Goal: Navigation & Orientation: Find specific page/section

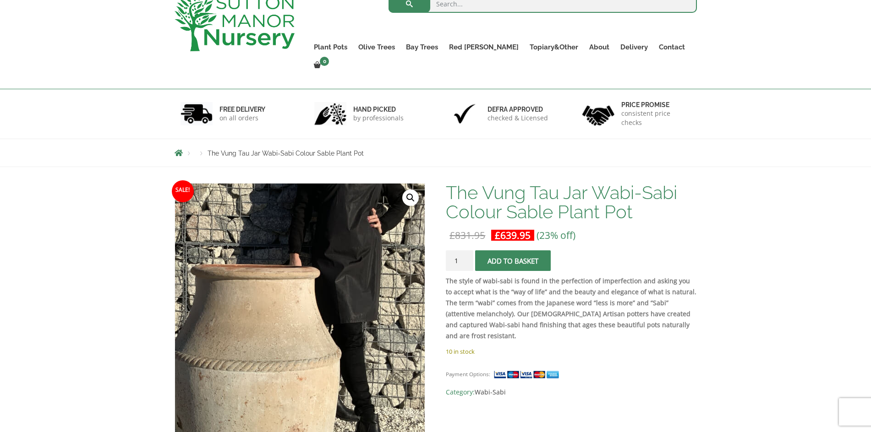
scroll to position [29, 0]
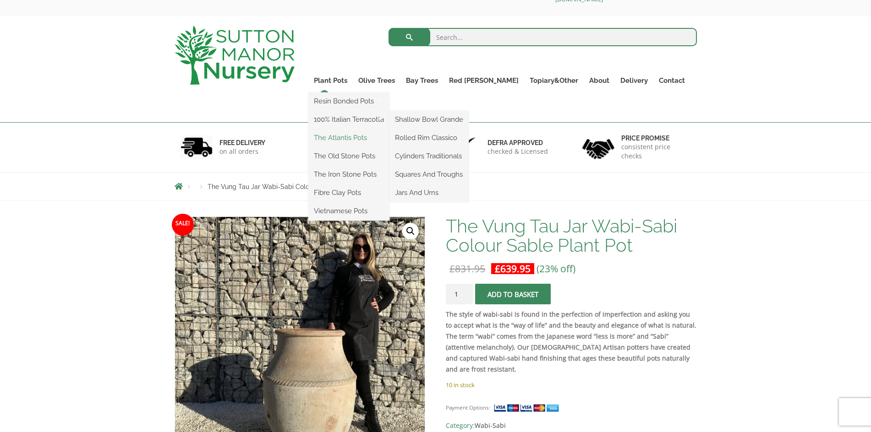
click at [365, 136] on link "The Atlantis Pots" at bounding box center [348, 138] width 81 height 14
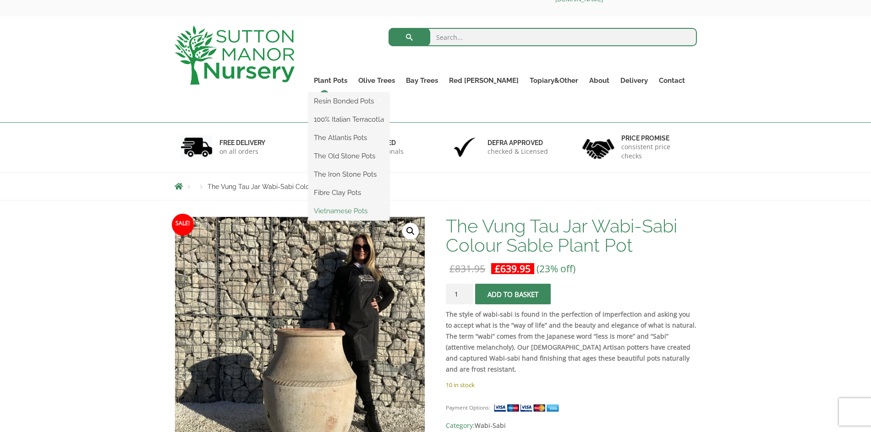
click at [353, 210] on link "Vietnamese Pots" at bounding box center [348, 211] width 81 height 14
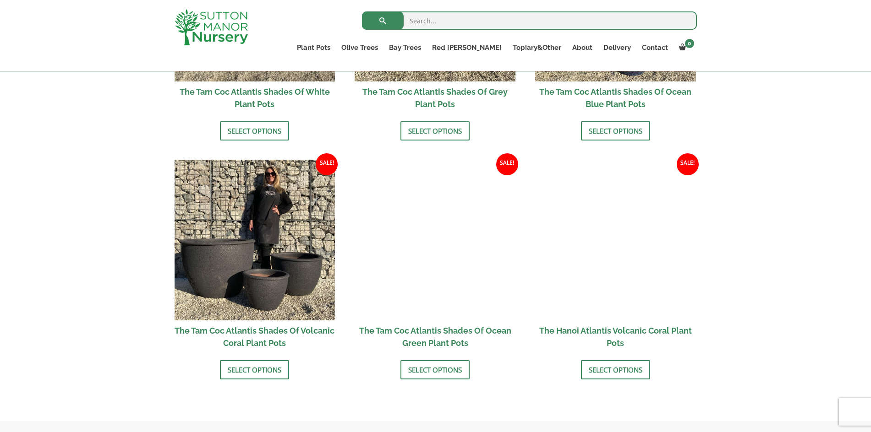
scroll to position [504, 0]
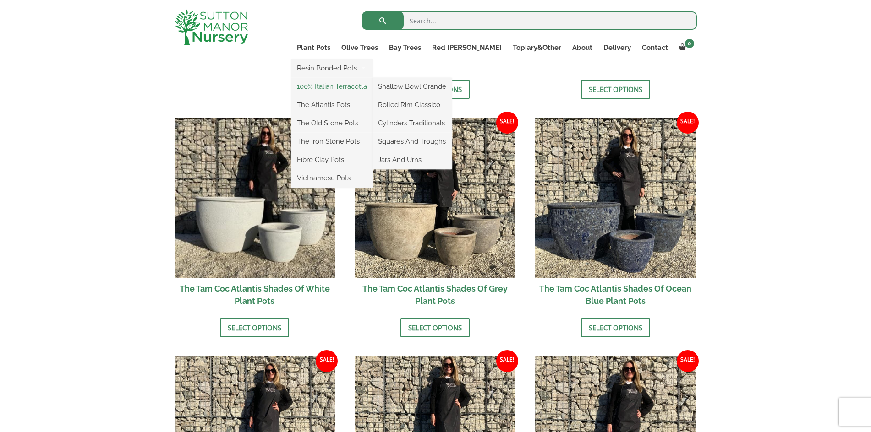
click at [357, 82] on link "100% Italian Terracotta" at bounding box center [331, 87] width 81 height 14
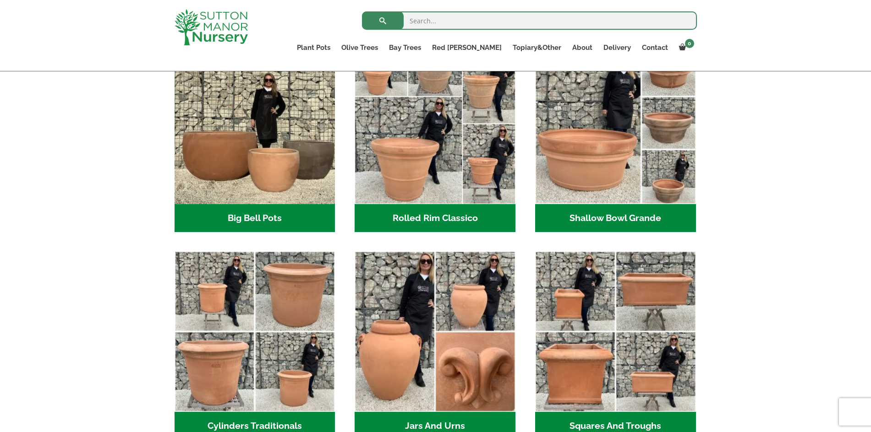
scroll to position [366, 0]
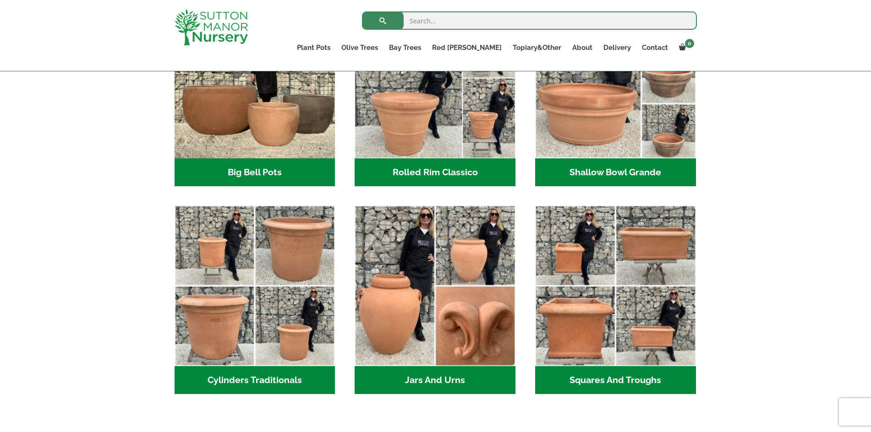
click at [483, 382] on h2 "Jars And Urns (3)" at bounding box center [435, 380] width 161 height 28
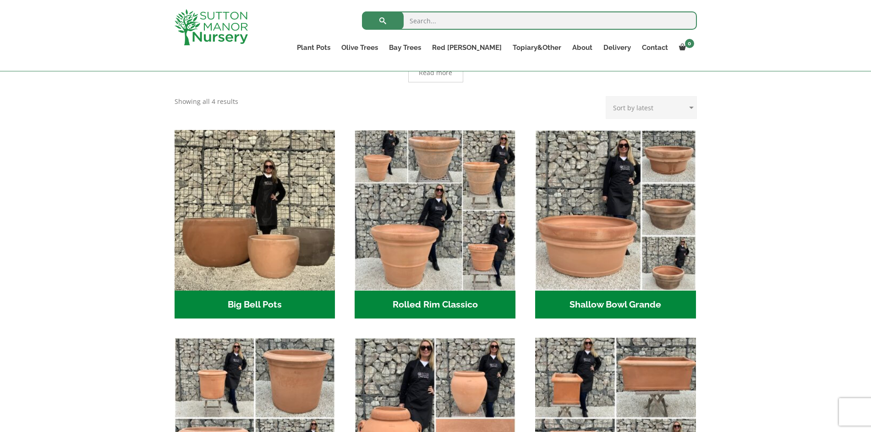
scroll to position [229, 0]
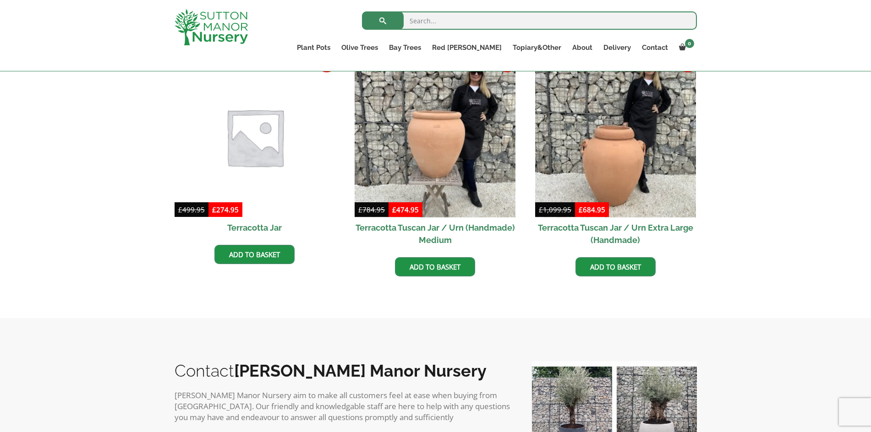
scroll to position [412, 0]
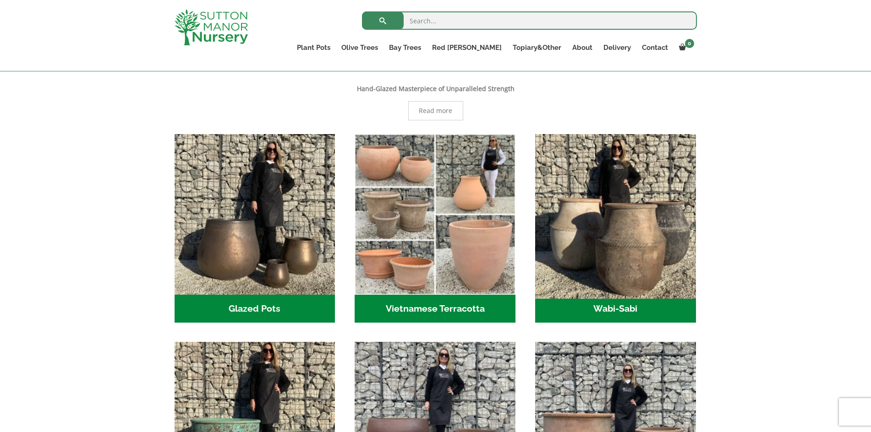
scroll to position [229, 0]
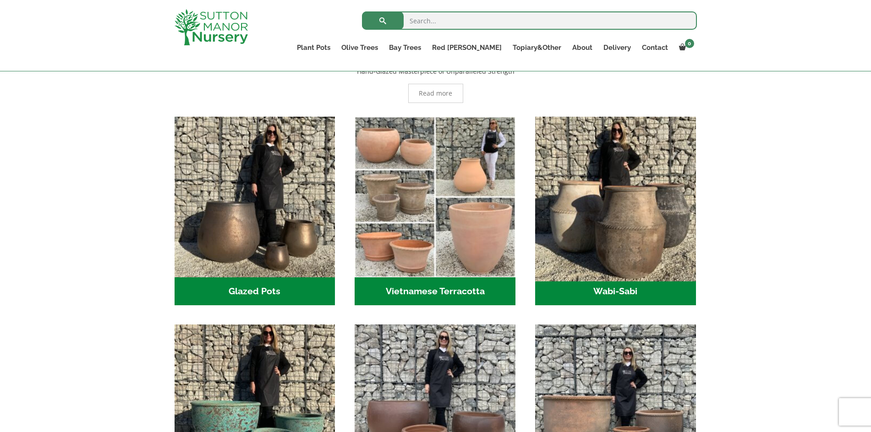
click at [638, 245] on img "Visit product category Wabi-Sabi" at bounding box center [615, 197] width 169 height 169
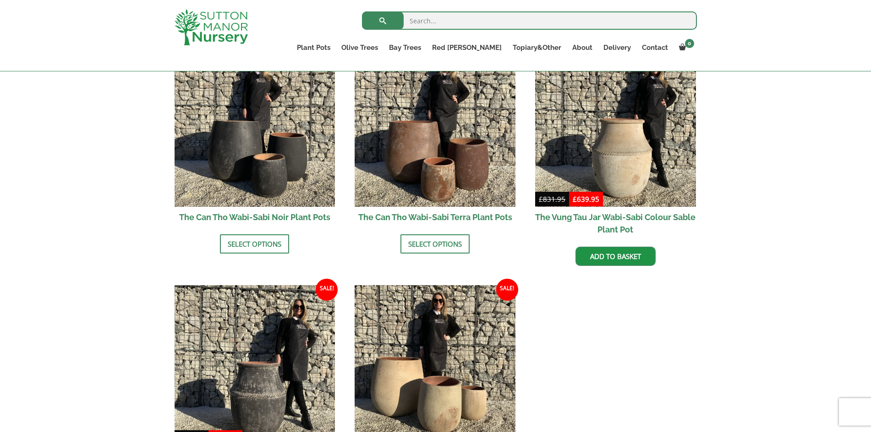
scroll to position [779, 0]
